Goal: Navigation & Orientation: Go to known website

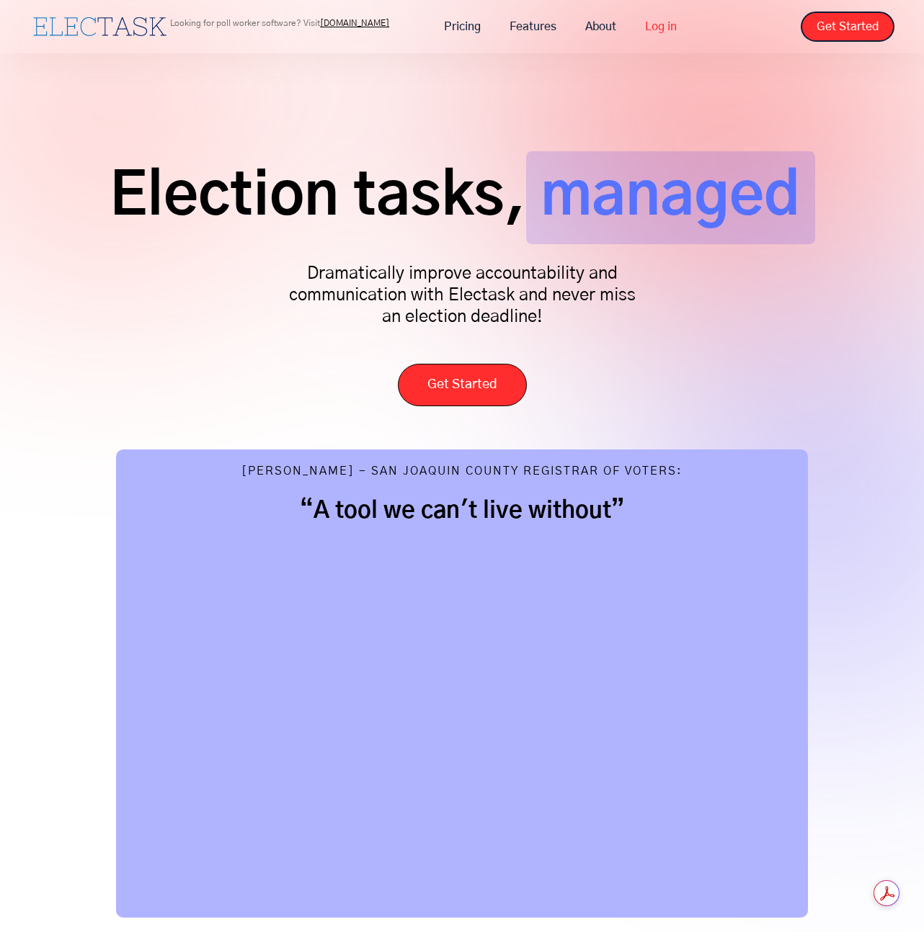
click at [661, 24] on link "Log in" at bounding box center [661, 27] width 61 height 30
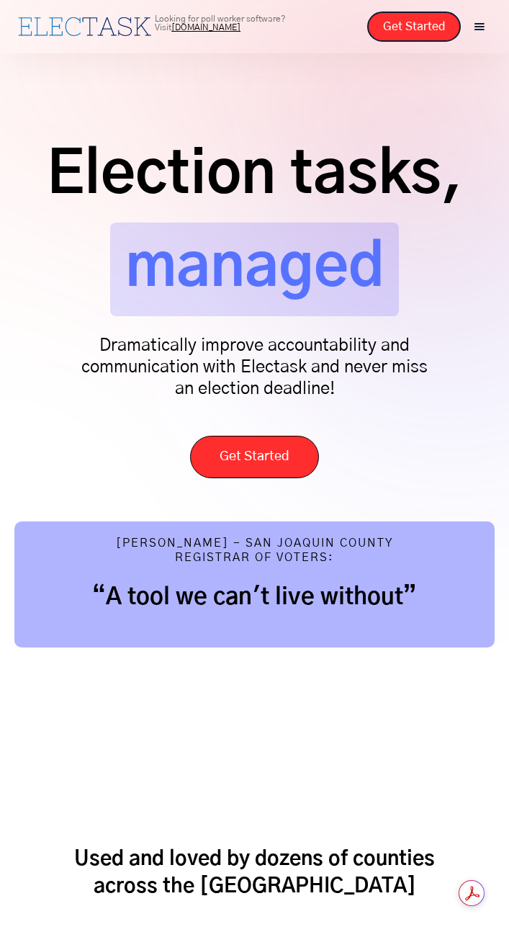
click at [476, 27] on div "menu" at bounding box center [480, 27] width 16 height 16
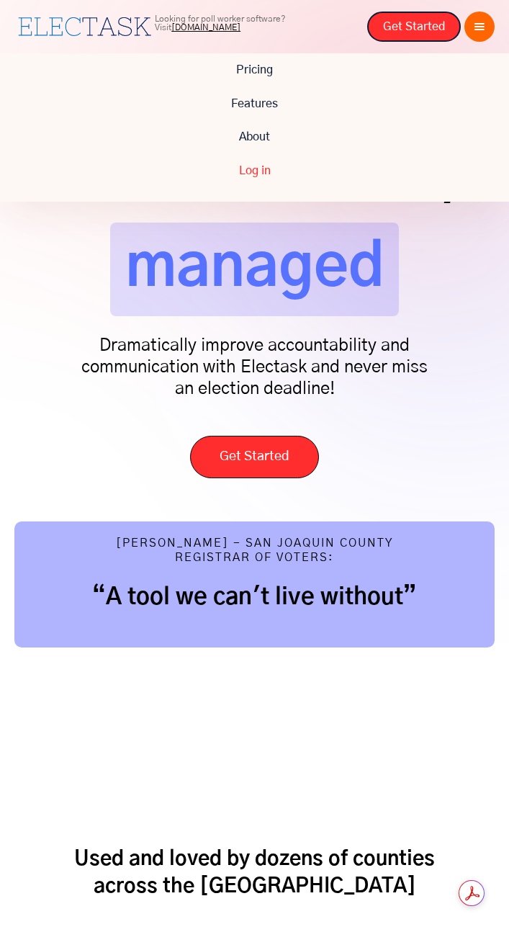
click at [244, 172] on link "Log in" at bounding box center [254, 170] width 509 height 33
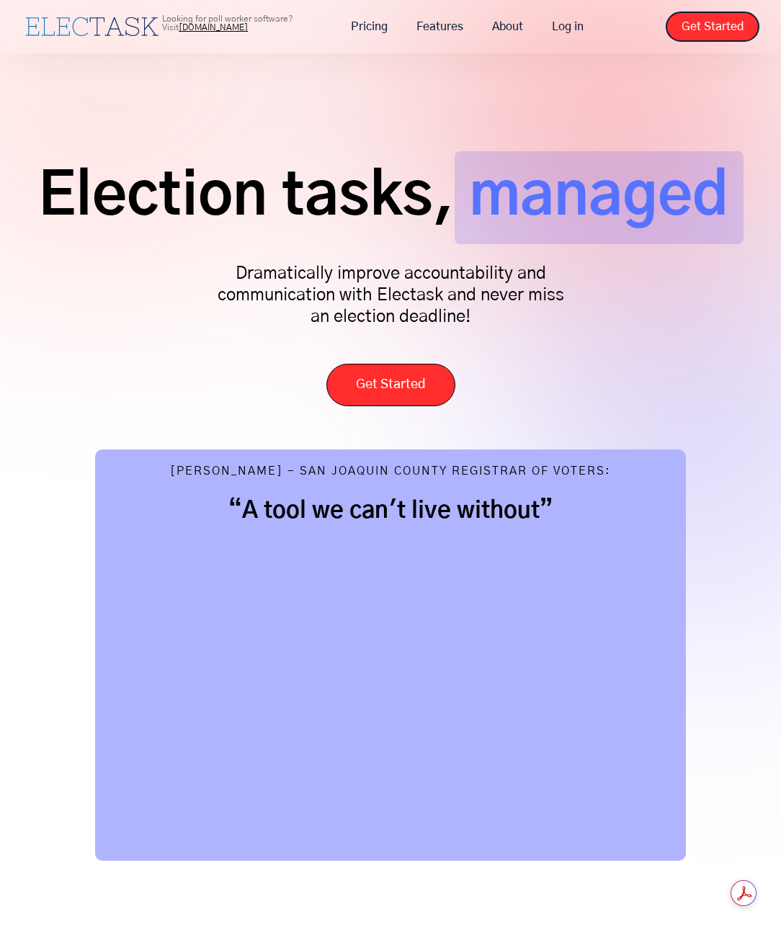
scroll to position [968, 0]
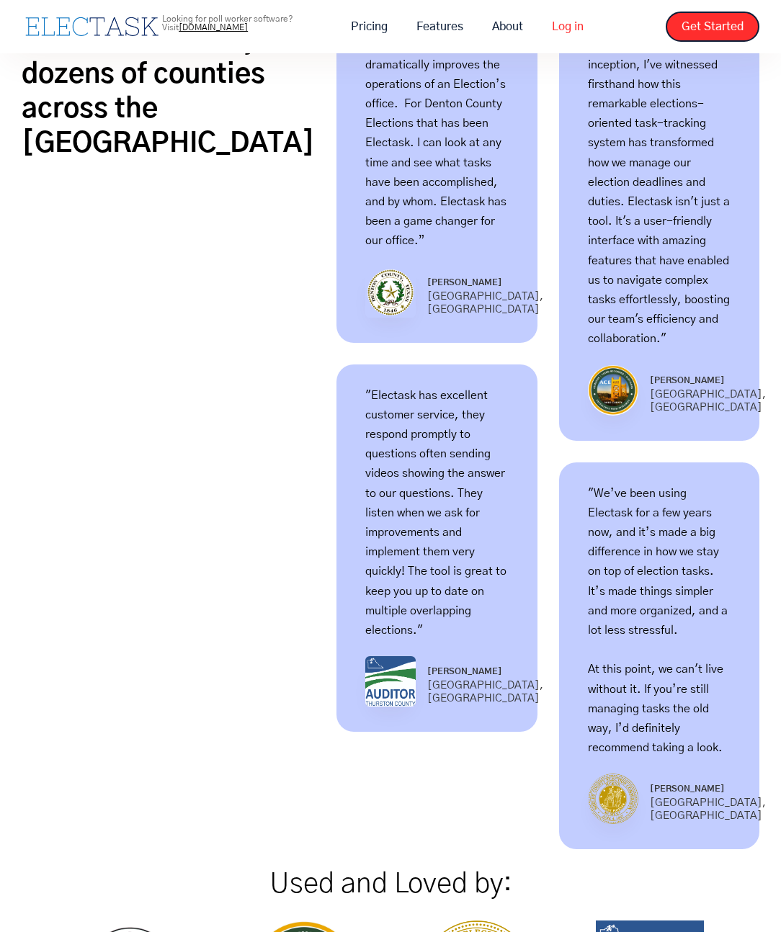
click at [574, 22] on link "Log in" at bounding box center [568, 27] width 61 height 30
